Goal: Information Seeking & Learning: Learn about a topic

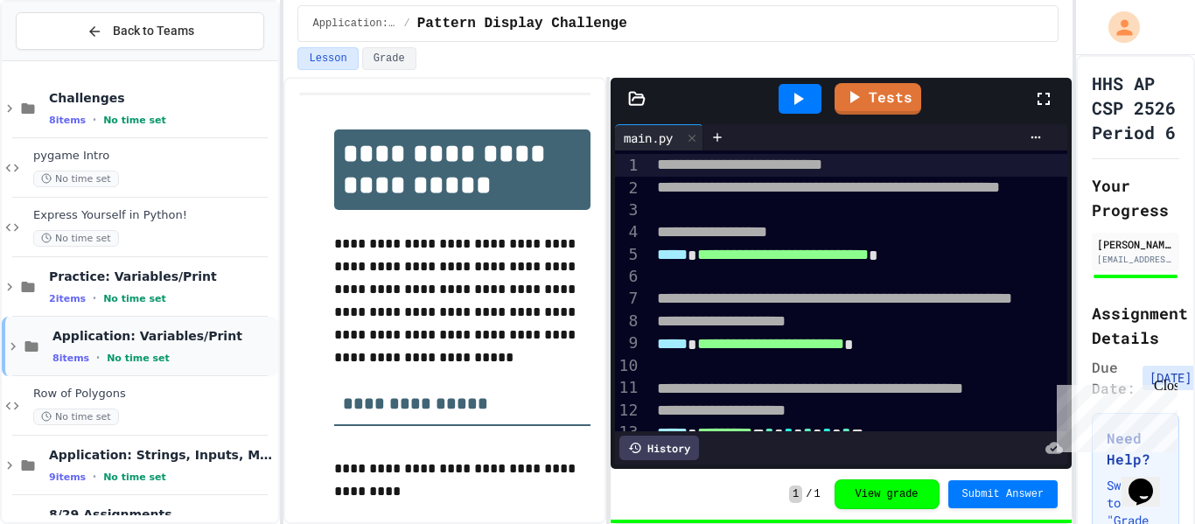
scroll to position [1120, 0]
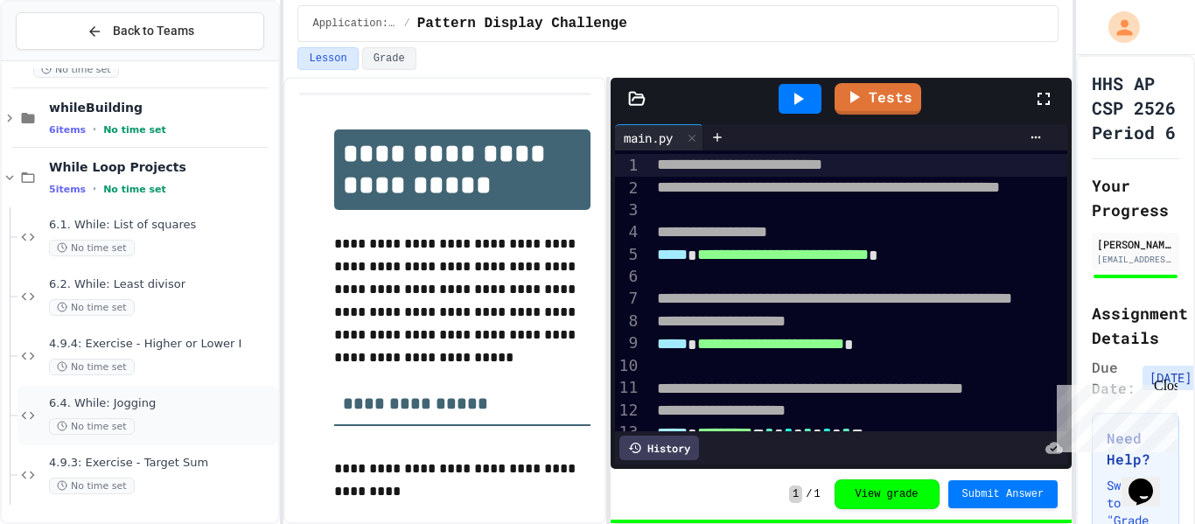
click at [141, 422] on div "No time set" at bounding box center [162, 426] width 226 height 17
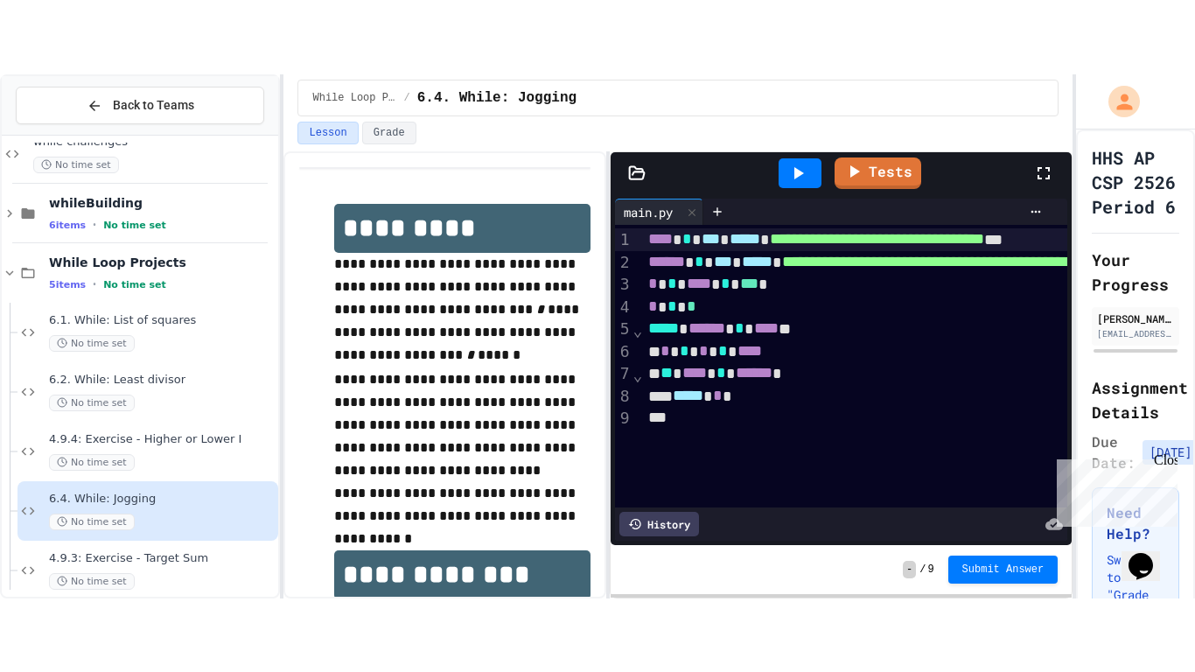
scroll to position [1120, 0]
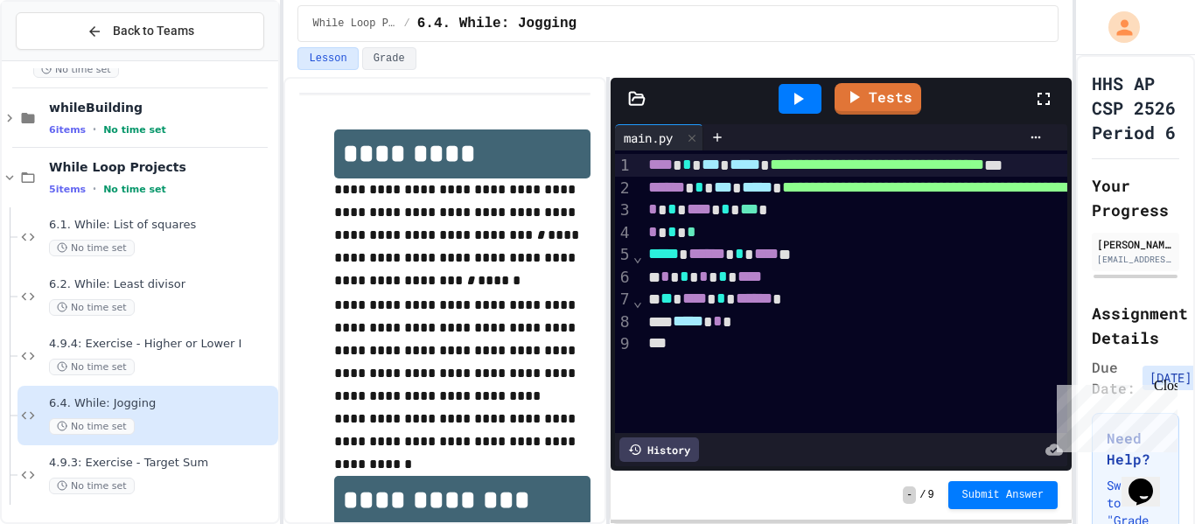
click at [1043, 98] on icon at bounding box center [1043, 98] width 21 height 21
click at [73, 235] on div "6.1. While: List of squares No time set" at bounding box center [162, 237] width 226 height 38
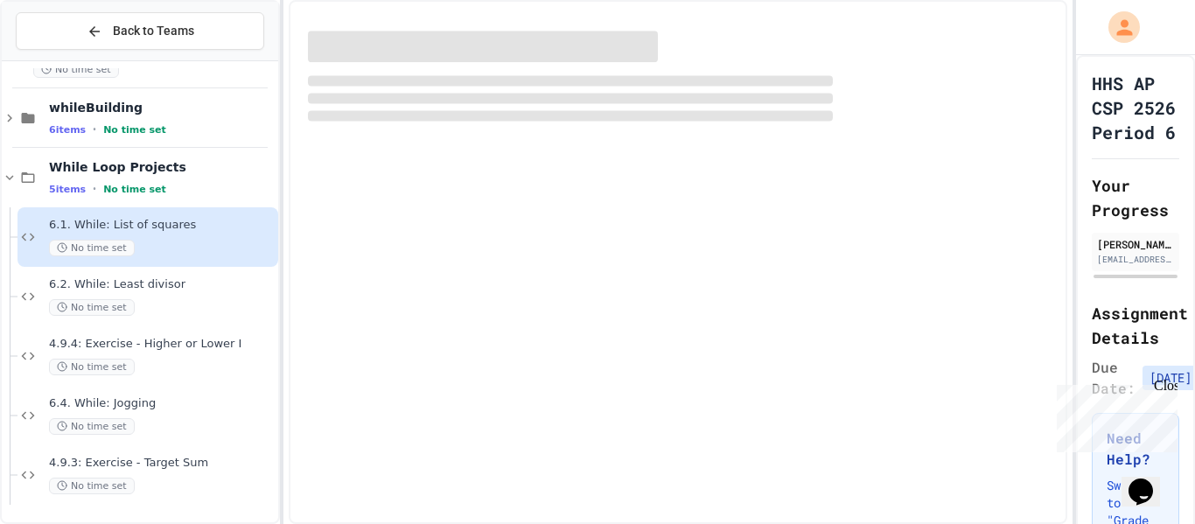
scroll to position [1099, 0]
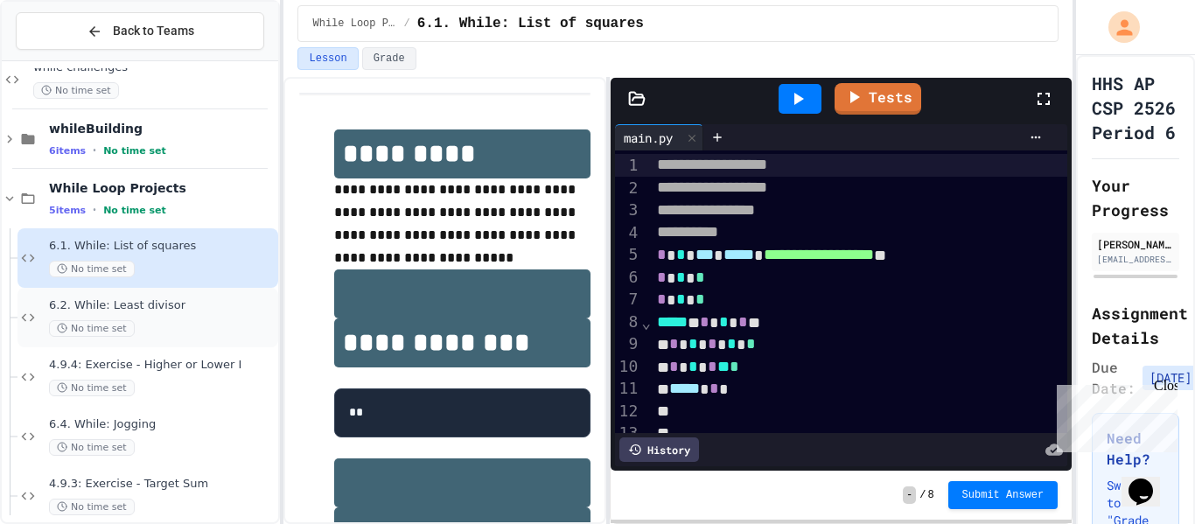
click at [136, 333] on div "No time set" at bounding box center [162, 328] width 226 height 17
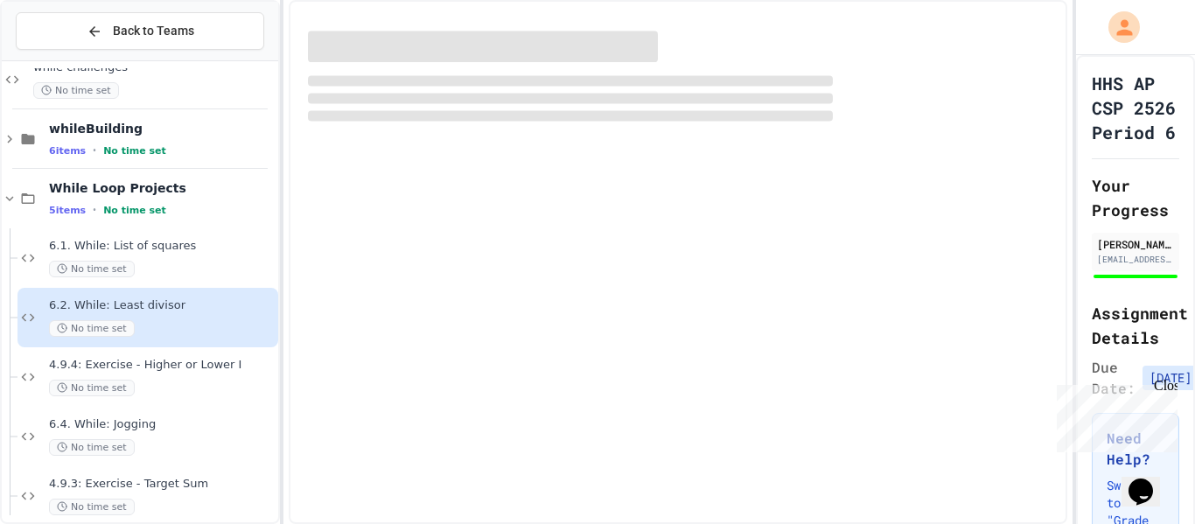
scroll to position [1120, 0]
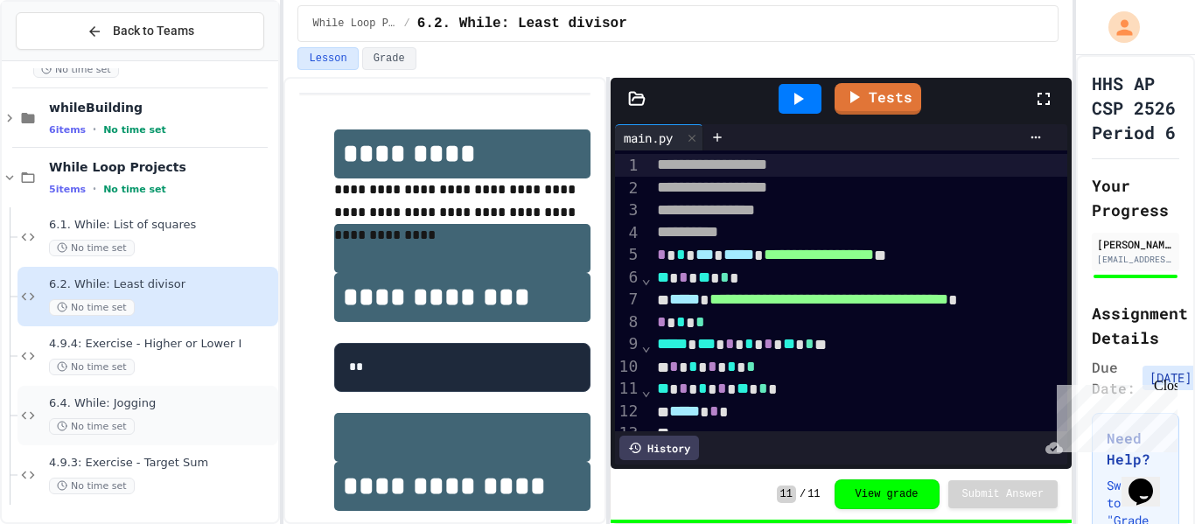
click at [95, 424] on span "No time set" at bounding box center [92, 426] width 86 height 17
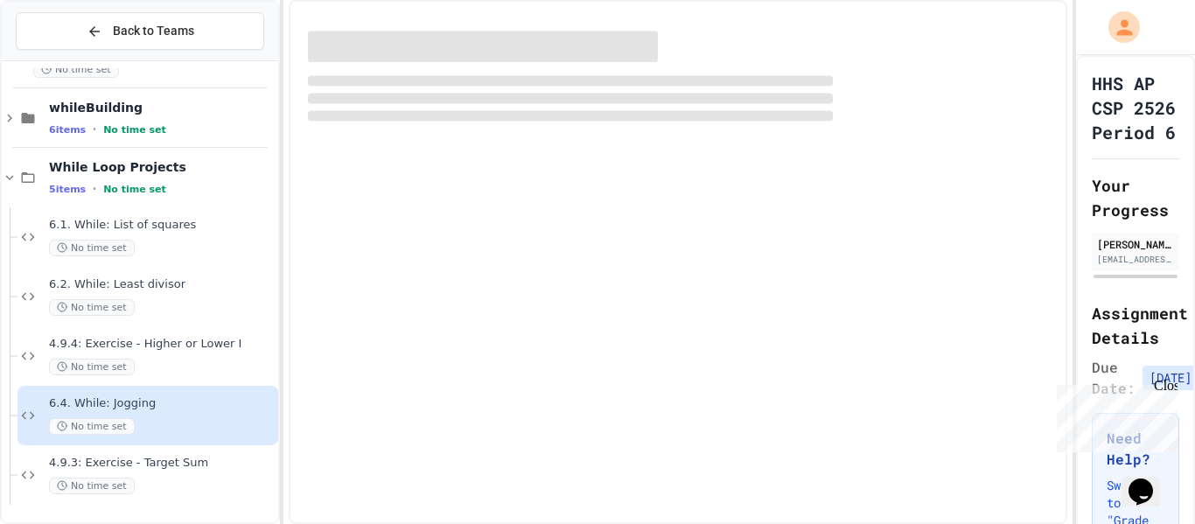
scroll to position [1099, 0]
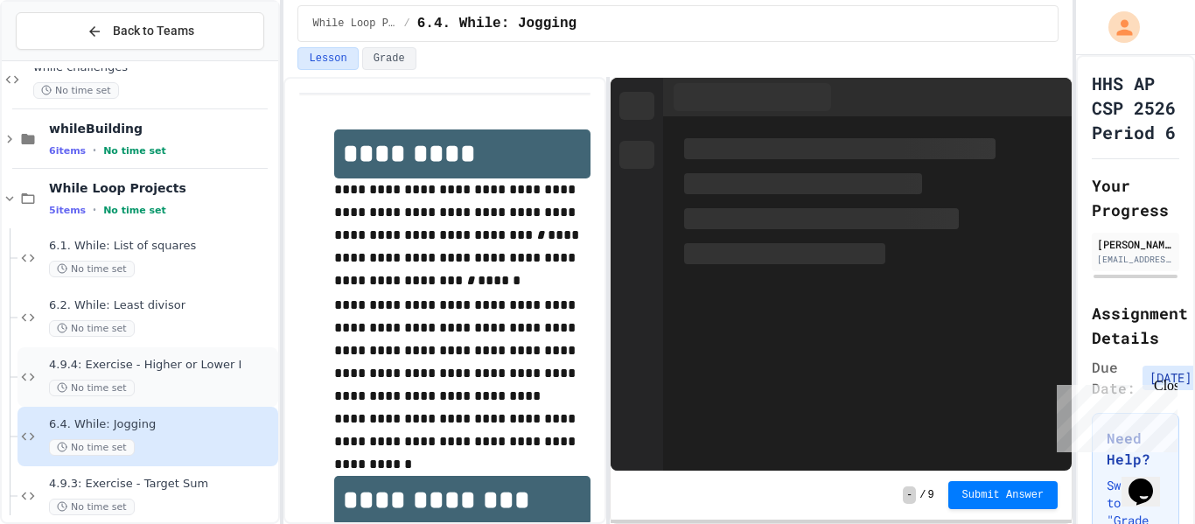
click at [106, 365] on span "4.9.4: Exercise - Higher or Lower I" at bounding box center [162, 365] width 226 height 15
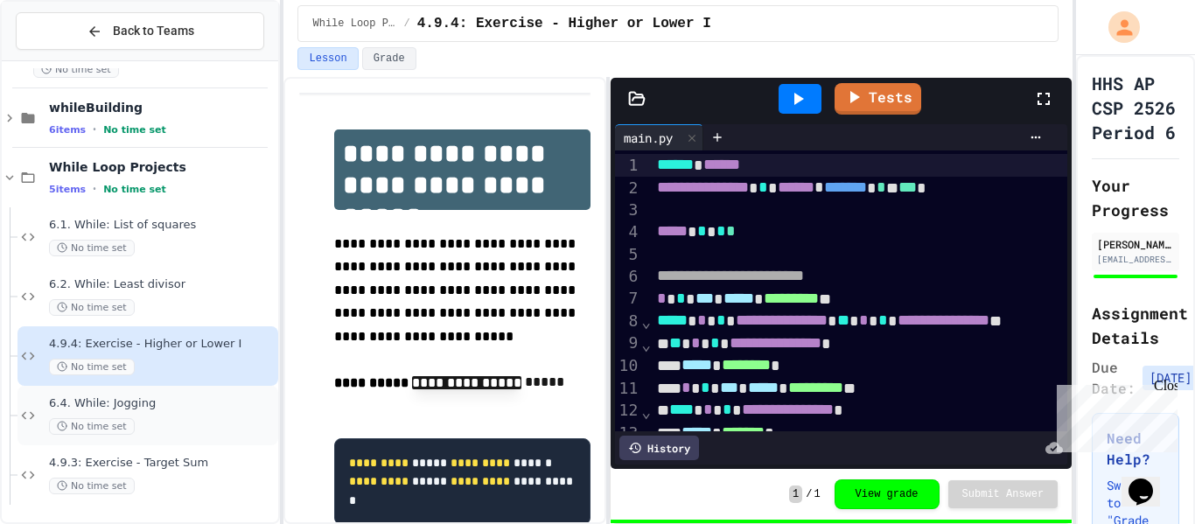
click at [122, 413] on div "6.4. While: Jogging No time set" at bounding box center [162, 415] width 226 height 38
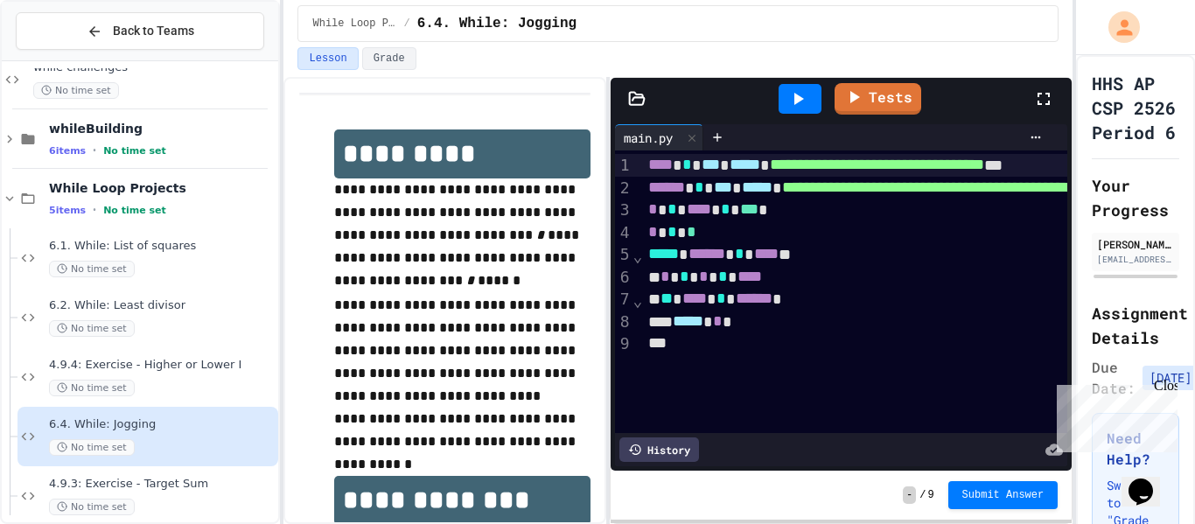
click at [141, 422] on span "6.4. While: Jogging" at bounding box center [162, 424] width 226 height 15
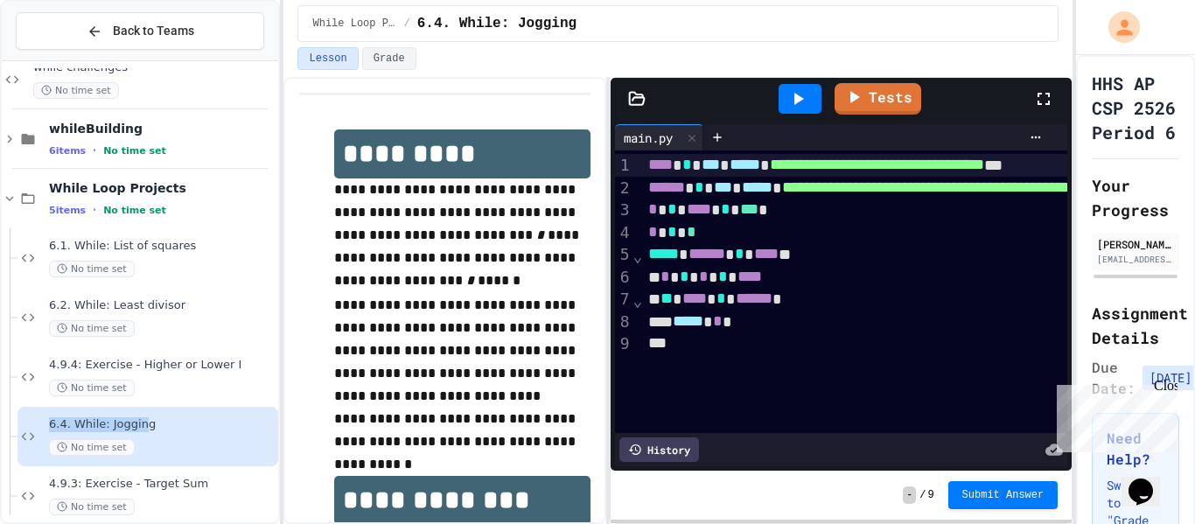
click at [141, 422] on span "6.4. While: Jogging" at bounding box center [162, 424] width 226 height 15
